Goal: Information Seeking & Learning: Learn about a topic

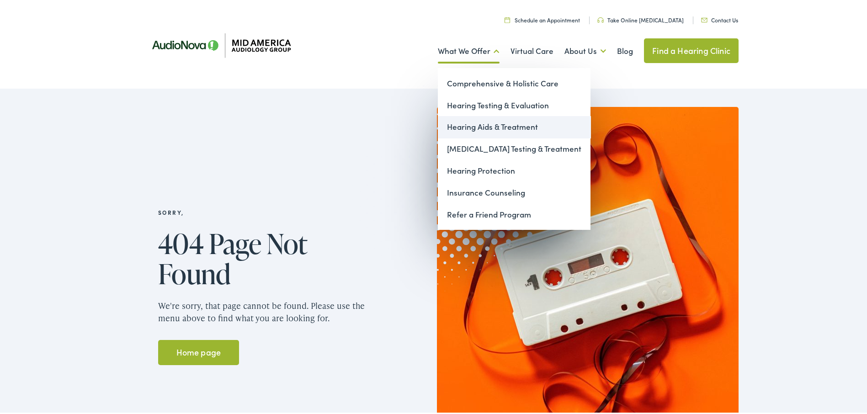
click at [483, 128] on link "Hearing Aids & Treatment" at bounding box center [514, 125] width 153 height 22
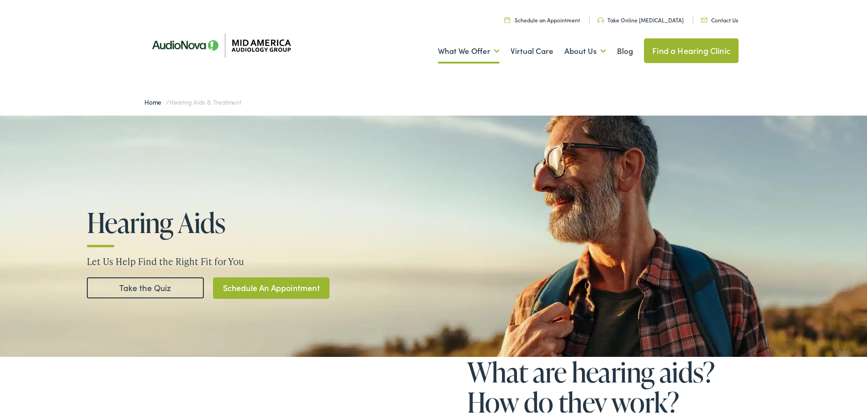
click at [127, 285] on link "Take the Quiz" at bounding box center [145, 286] width 117 height 21
